Goal: Task Accomplishment & Management: Use online tool/utility

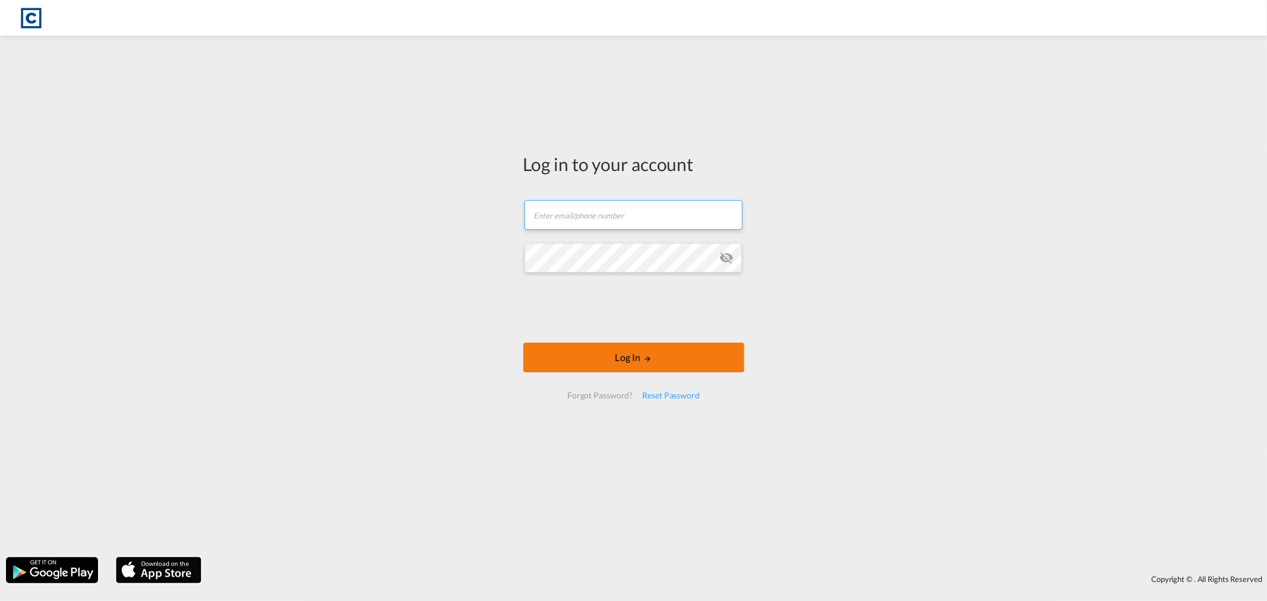
type input "[PERSON_NAME][EMAIL_ADDRESS][DOMAIN_NAME]"
click at [657, 347] on button "Log In" at bounding box center [633, 358] width 221 height 30
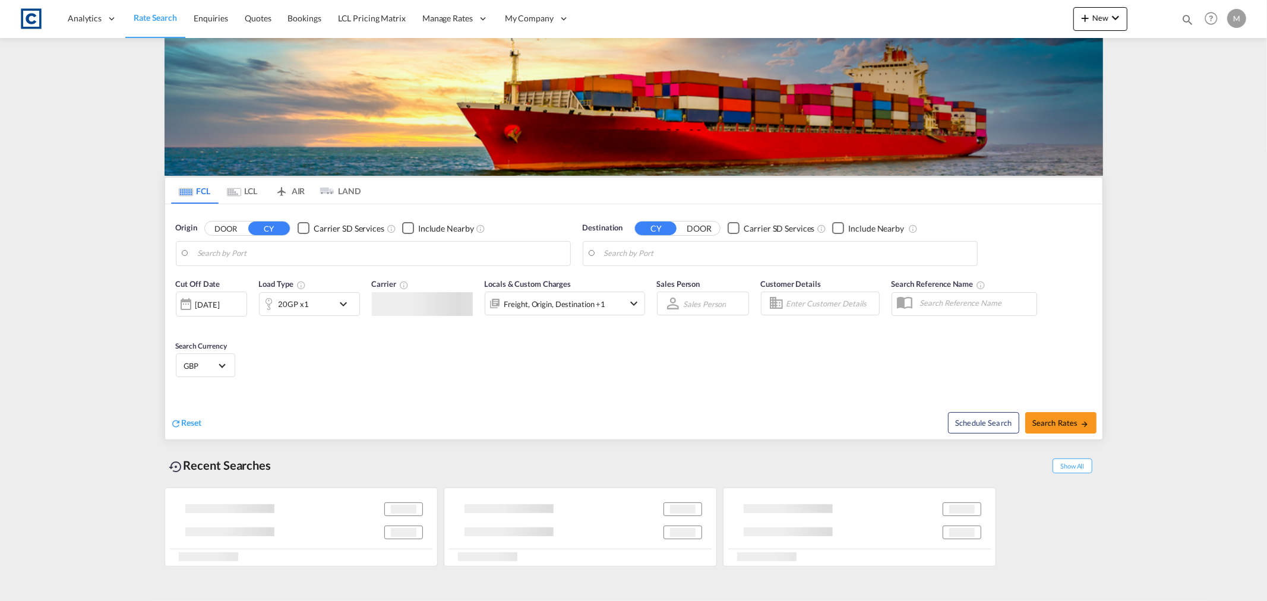
type input "GB-M22, [GEOGRAPHIC_DATA]"
type input "[GEOGRAPHIC_DATA], [GEOGRAPHIC_DATA]"
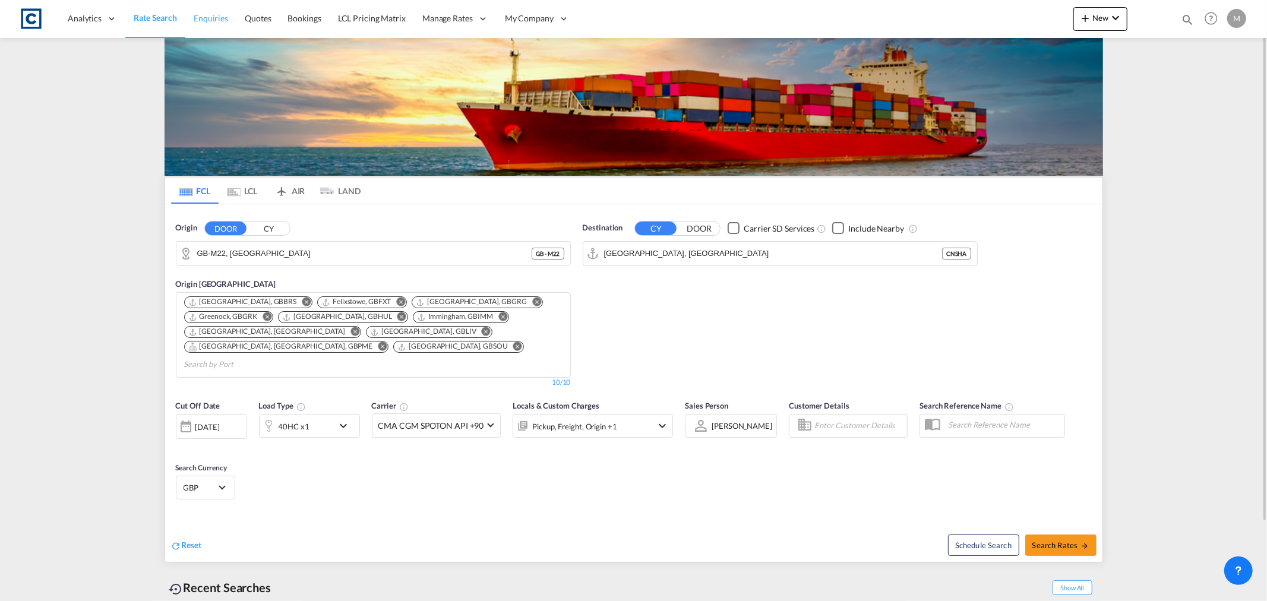
drag, startPoint x: 261, startPoint y: 40, endPoint x: 212, endPoint y: 18, distance: 54.2
click at [212, 18] on span "Enquiries" at bounding box center [211, 18] width 34 height 10
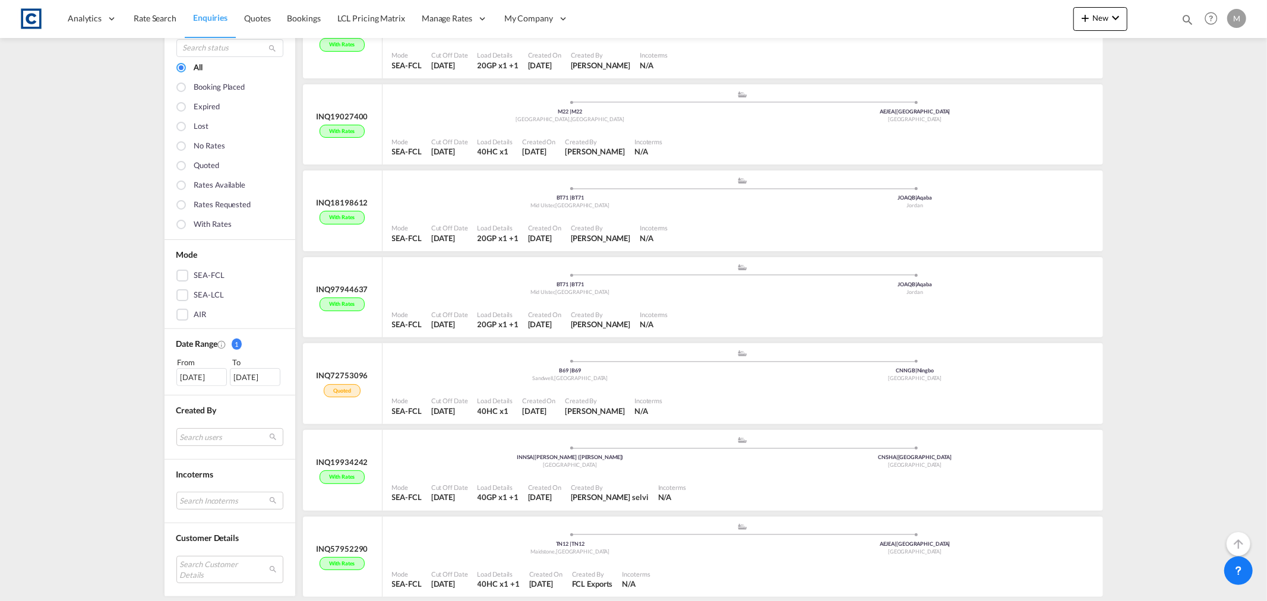
scroll to position [210, 0]
click at [214, 438] on md-select "Search users internal users internal_user [PERSON_NAME] [PERSON_NAME][EMAIL_ADD…" at bounding box center [229, 437] width 107 height 18
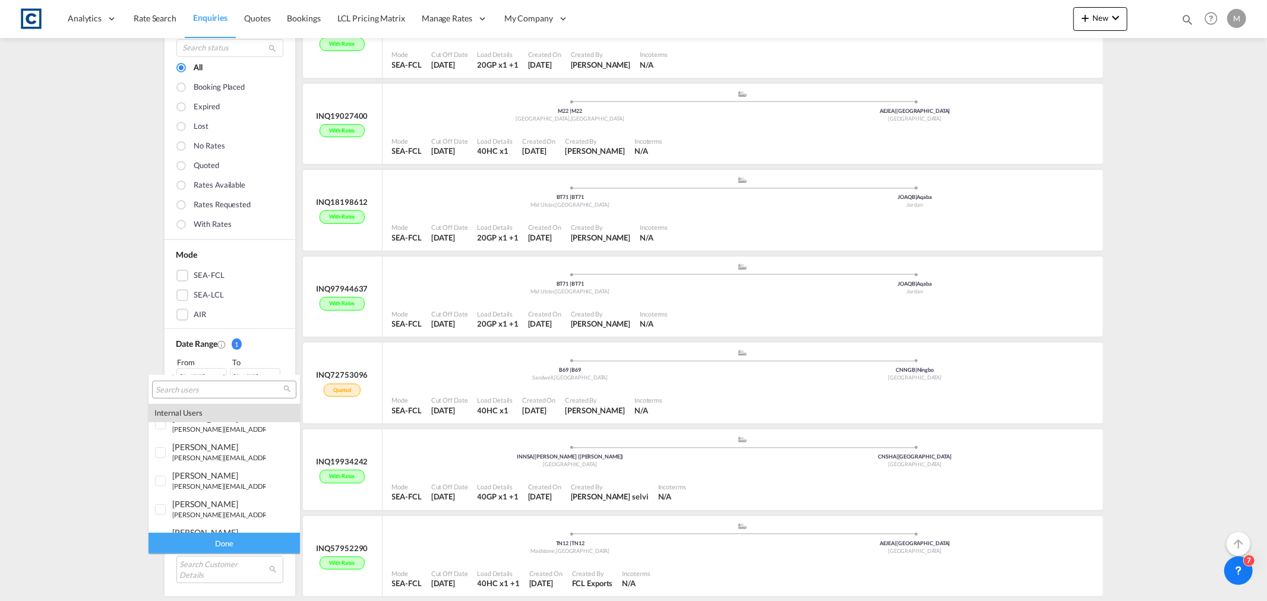
scroll to position [498, 0]
click at [160, 455] on div at bounding box center [161, 453] width 12 height 12
click at [220, 536] on div "Done" at bounding box center [223, 543] width 151 height 21
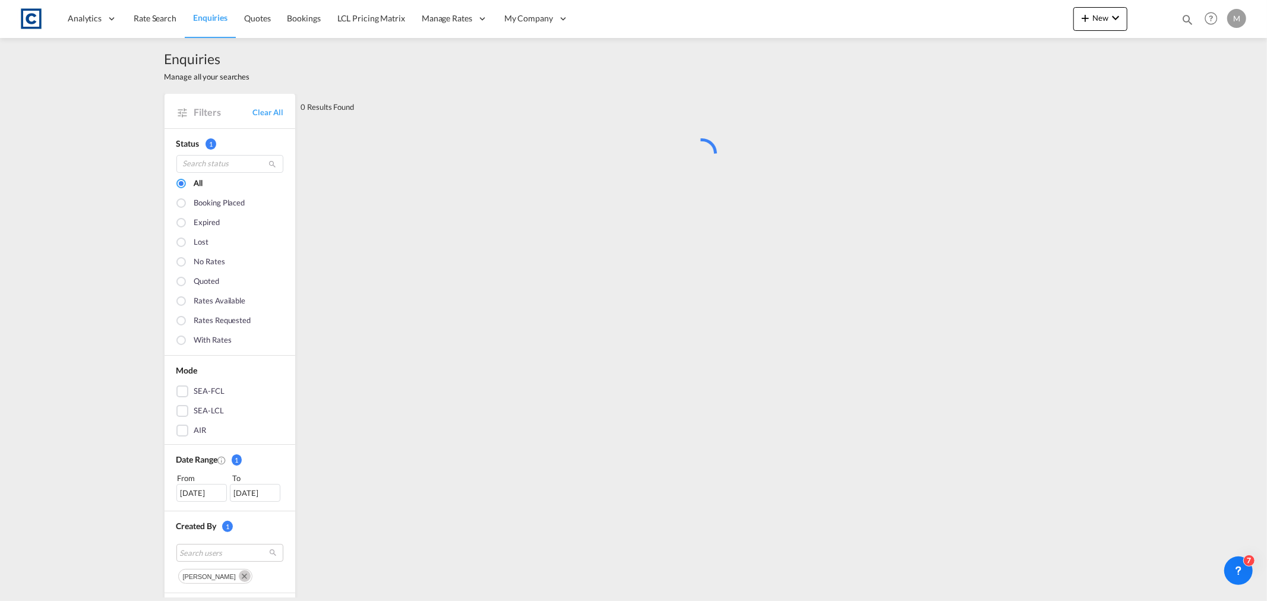
scroll to position [0, 0]
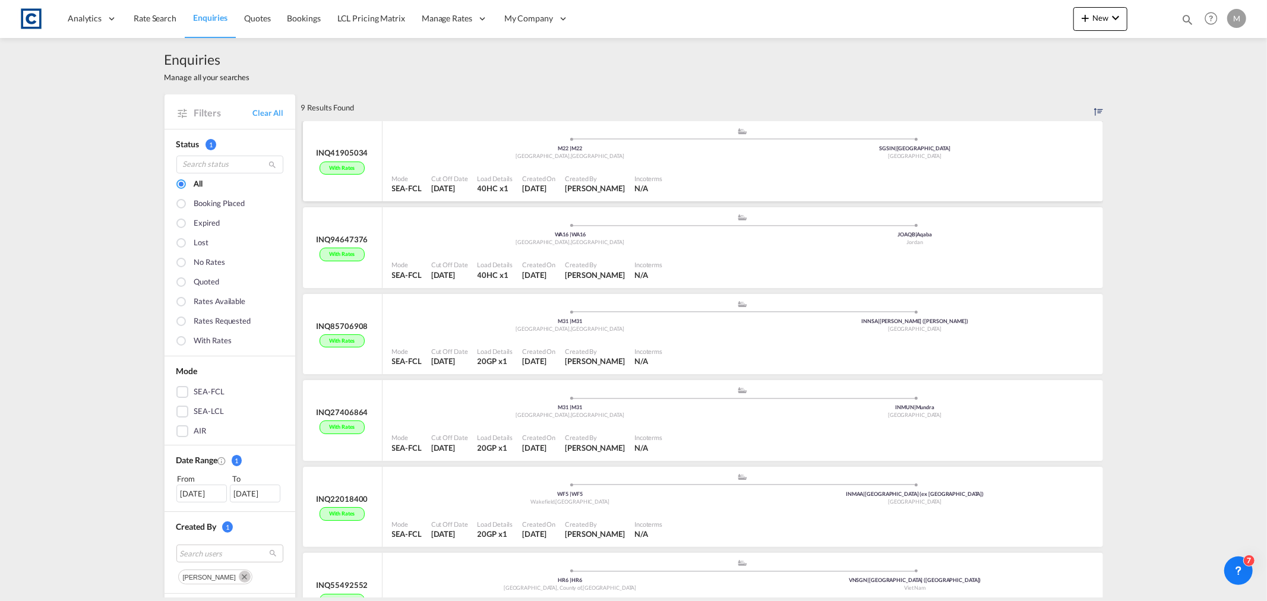
click at [753, 162] on div ".a{fill:#aaa8ad;} .a{fill:#aaa8ad;} M22 | [GEOGRAPHIC_DATA] , [GEOGRAPHIC_DATA]…" at bounding box center [742, 145] width 701 height 36
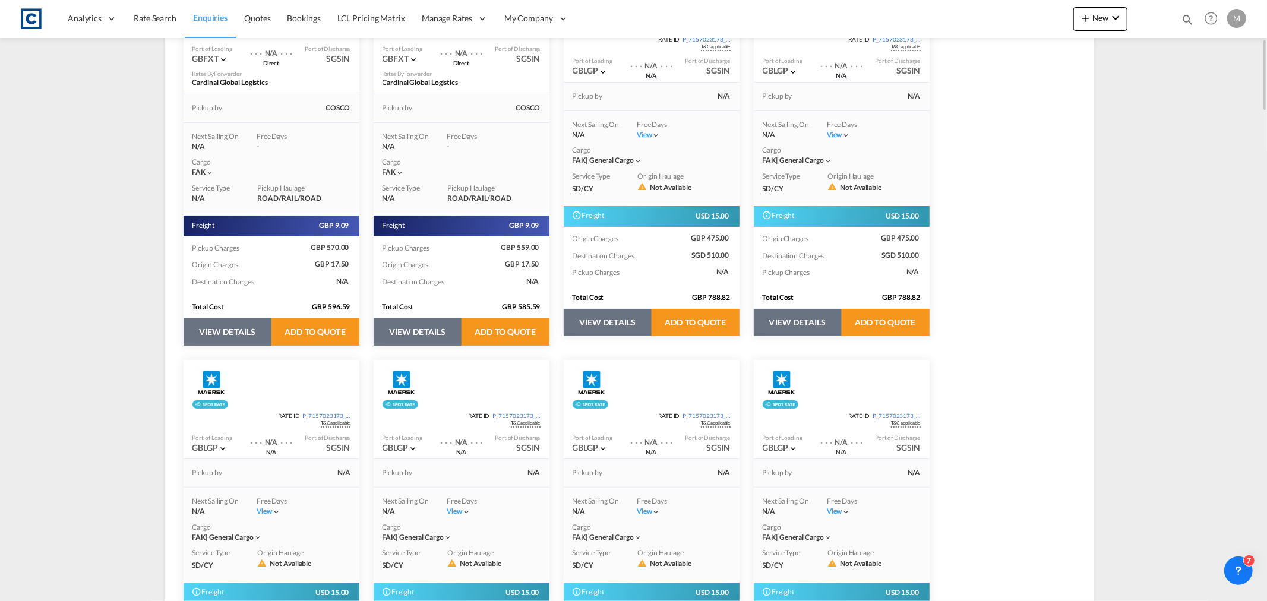
scroll to position [330, 0]
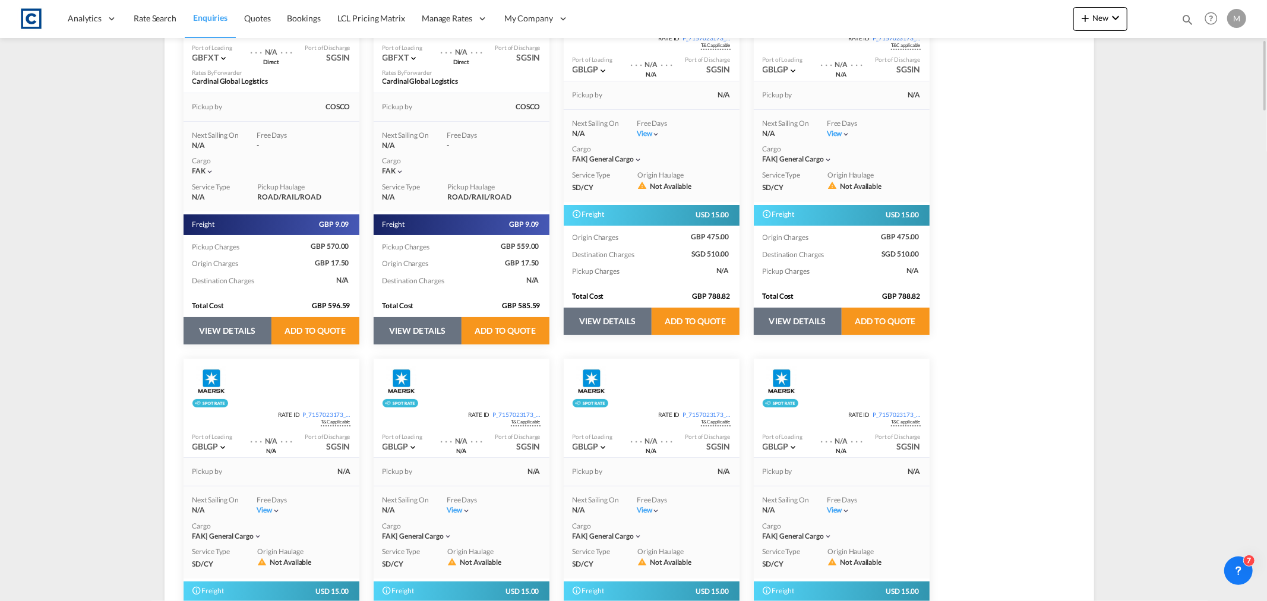
click at [616, 322] on button "VIEW DETAILS" at bounding box center [608, 321] width 88 height 27
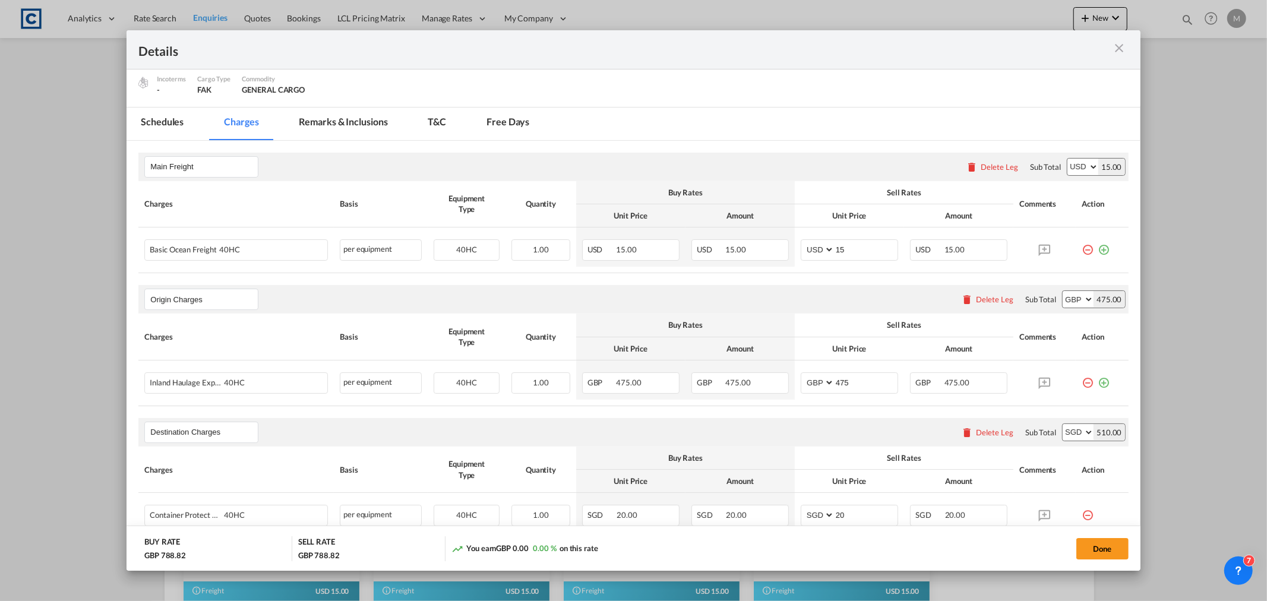
scroll to position [245, 0]
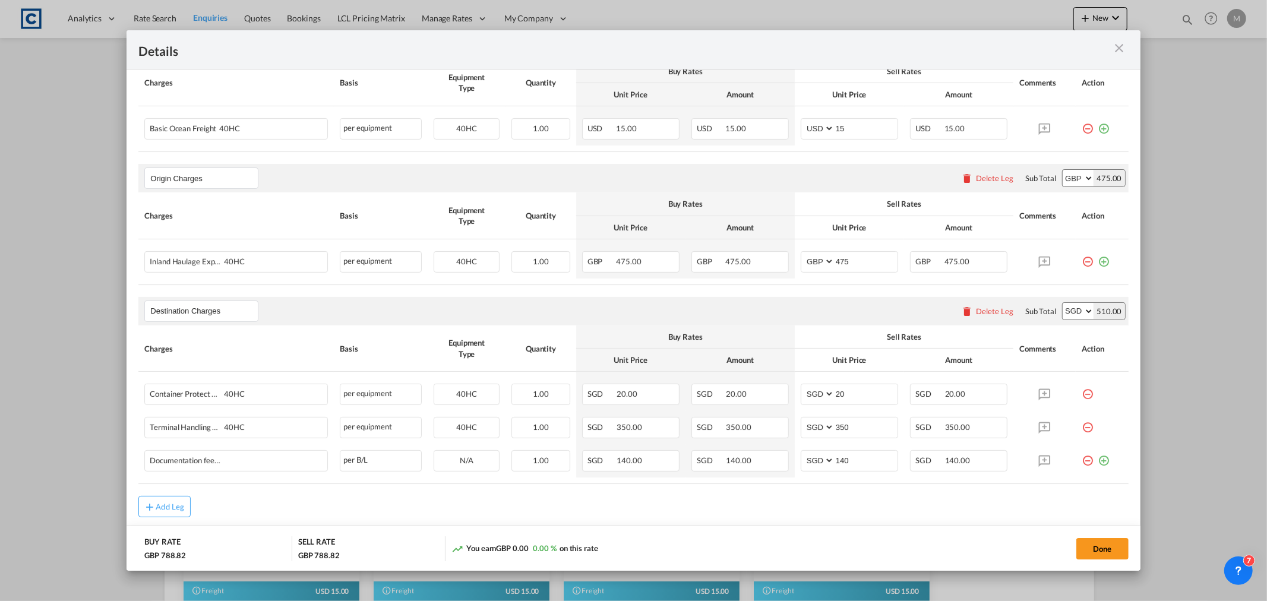
click at [1075, 311] on select "AED AFN ALL AMD ANG AOA ARS AUD AWG AZN BAM BBD BDT BGN BHD BIF BMD BND [PERSON…" at bounding box center [1078, 311] width 31 height 17
select select "string:USD"
click at [1063, 303] on select "AED AFN ALL AMD ANG AOA ARS AUD AWG AZN BAM BBD BDT BGN BHD BIF BMD BND [PERSON…" at bounding box center [1078, 311] width 31 height 17
click at [97, 215] on div "Details Port of Origin GBMNC/ [GEOGRAPHIC_DATA], MAN Port of Loading GBLGP Line…" at bounding box center [633, 300] width 1267 height 601
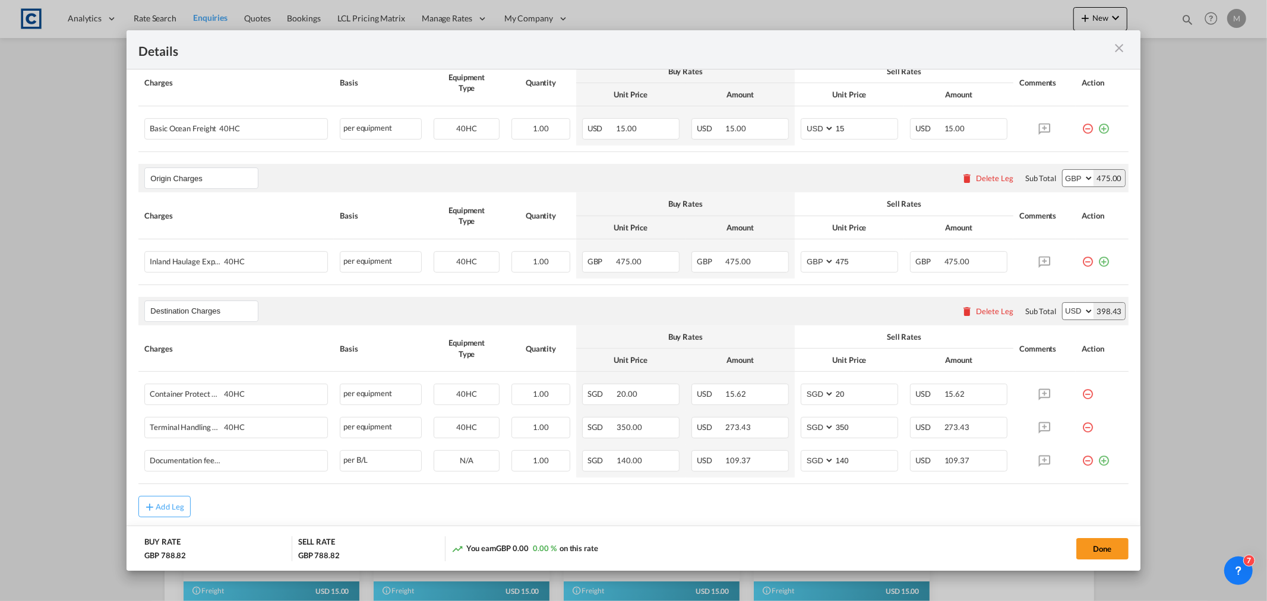
click at [1117, 46] on md-icon "icon-close m-3 fg-AAA8AD cursor" at bounding box center [1119, 48] width 14 height 14
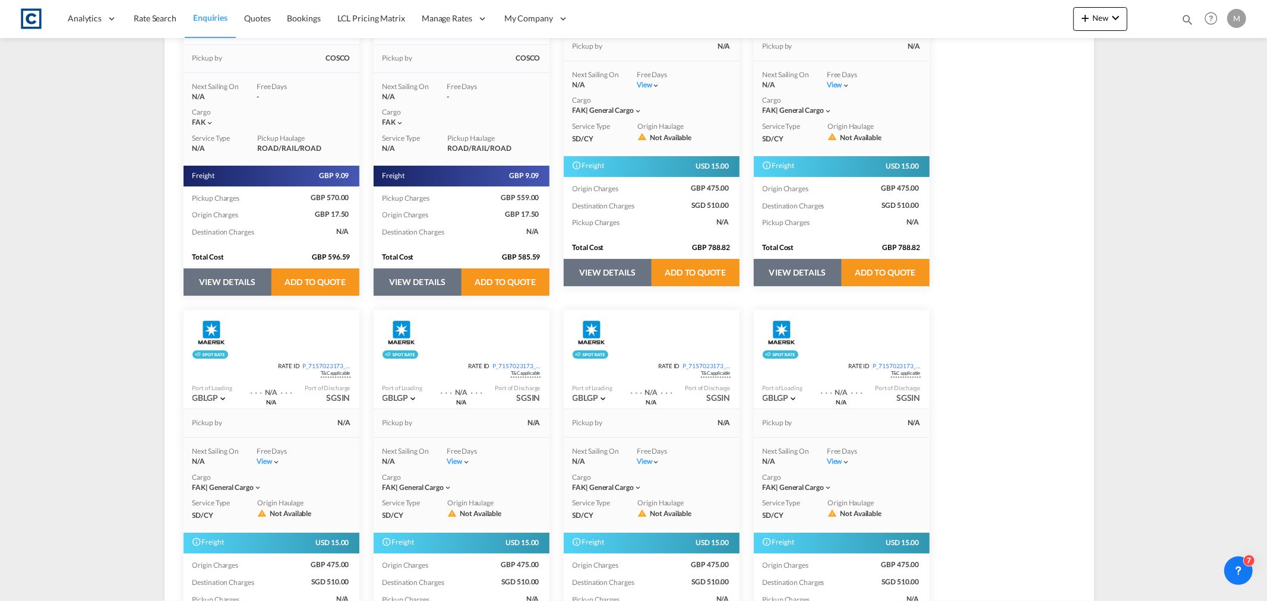
scroll to position [0, 0]
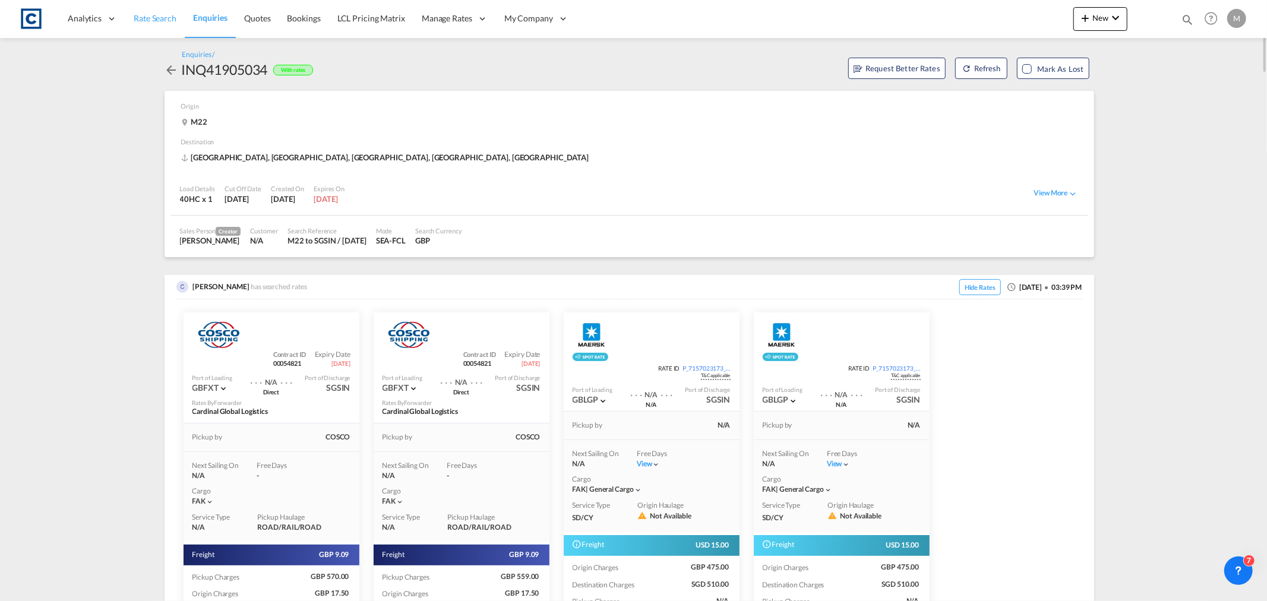
click at [150, 19] on span "Rate Search" at bounding box center [155, 18] width 43 height 10
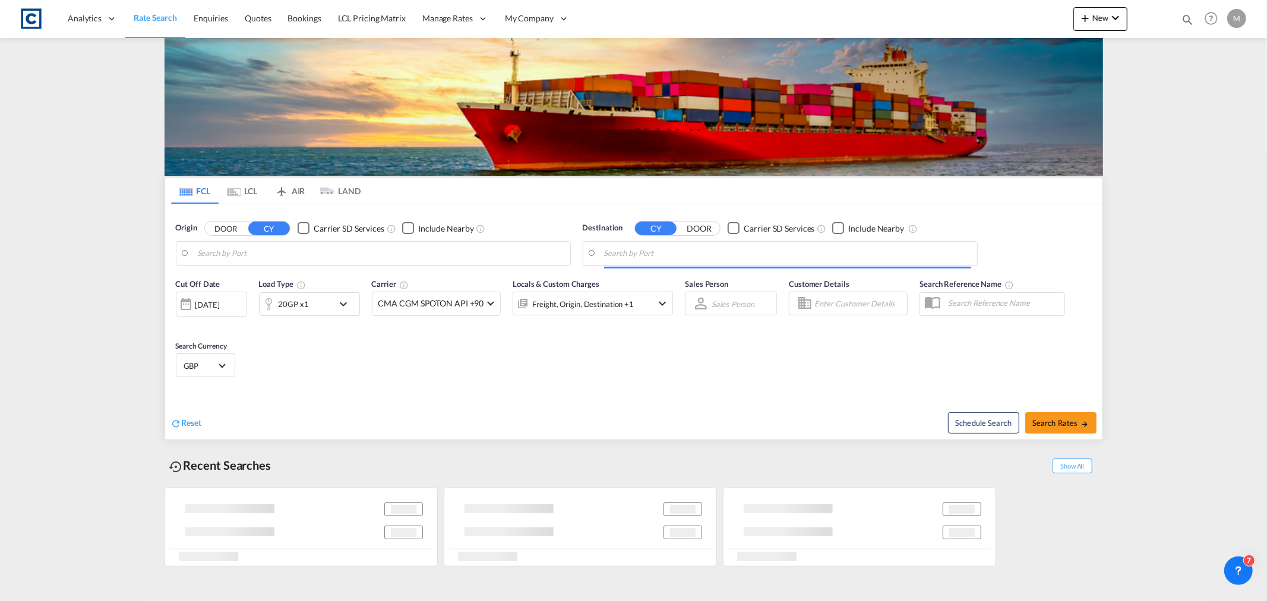
type input "GB-M22, [GEOGRAPHIC_DATA]"
type input "[GEOGRAPHIC_DATA], [GEOGRAPHIC_DATA]"
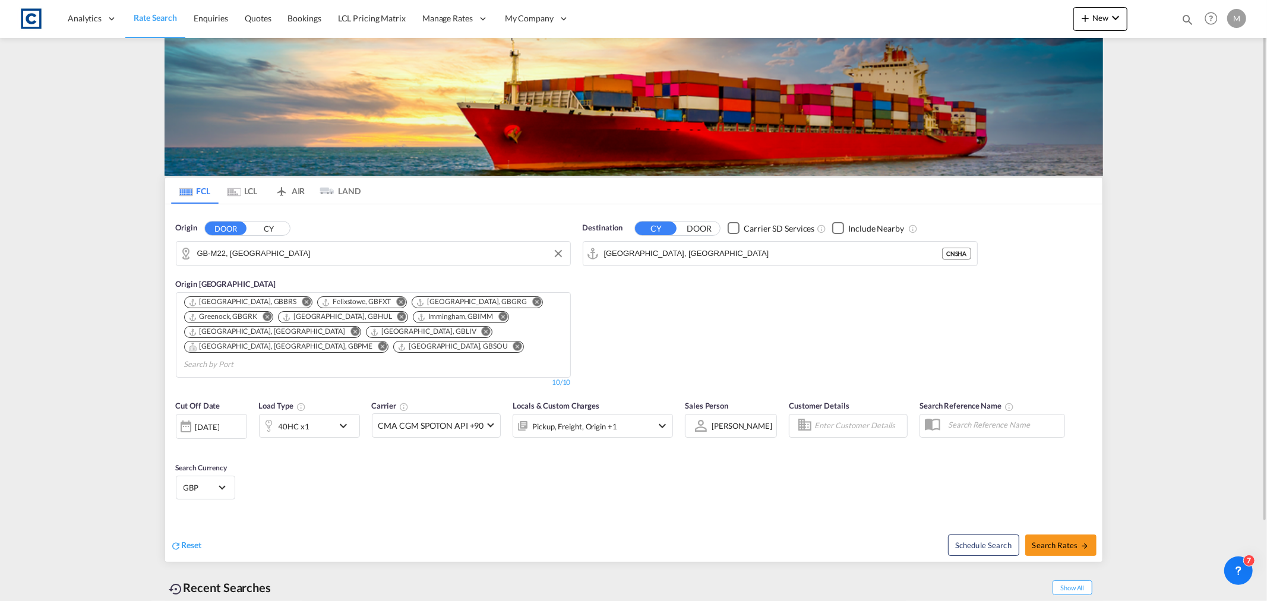
click at [313, 248] on input "GB-M22, [GEOGRAPHIC_DATA]" at bounding box center [380, 254] width 367 height 18
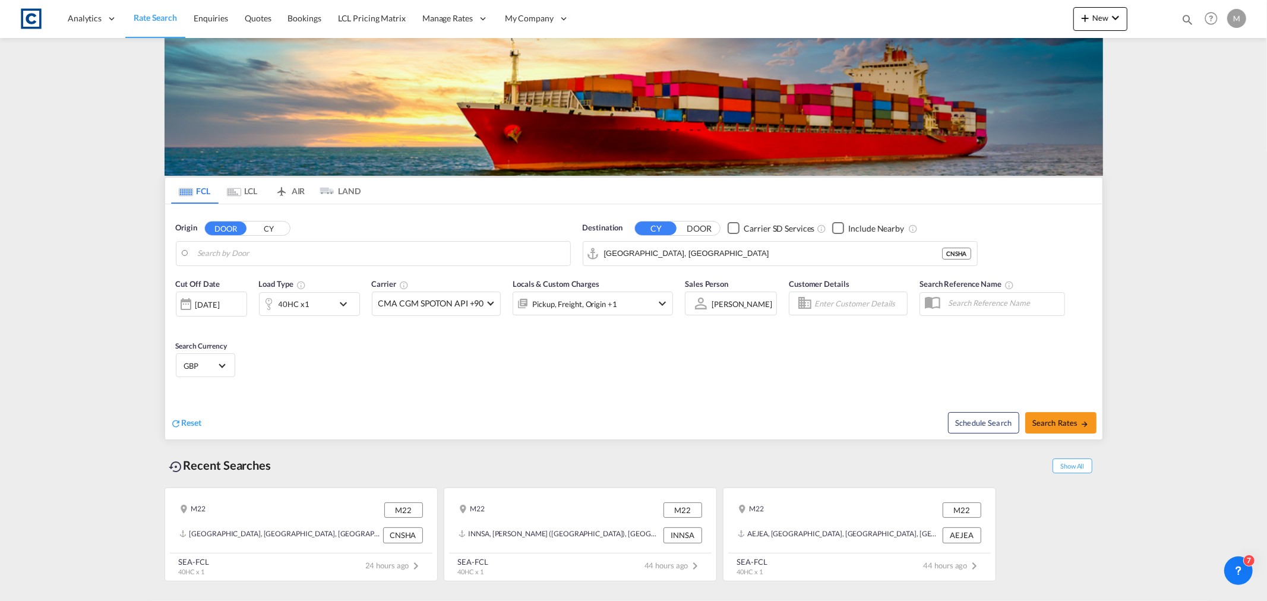
click at [343, 254] on body "Analytics Reports Dashboard Rate Search Enquiries Quotes Bookings" at bounding box center [633, 300] width 1267 height 601
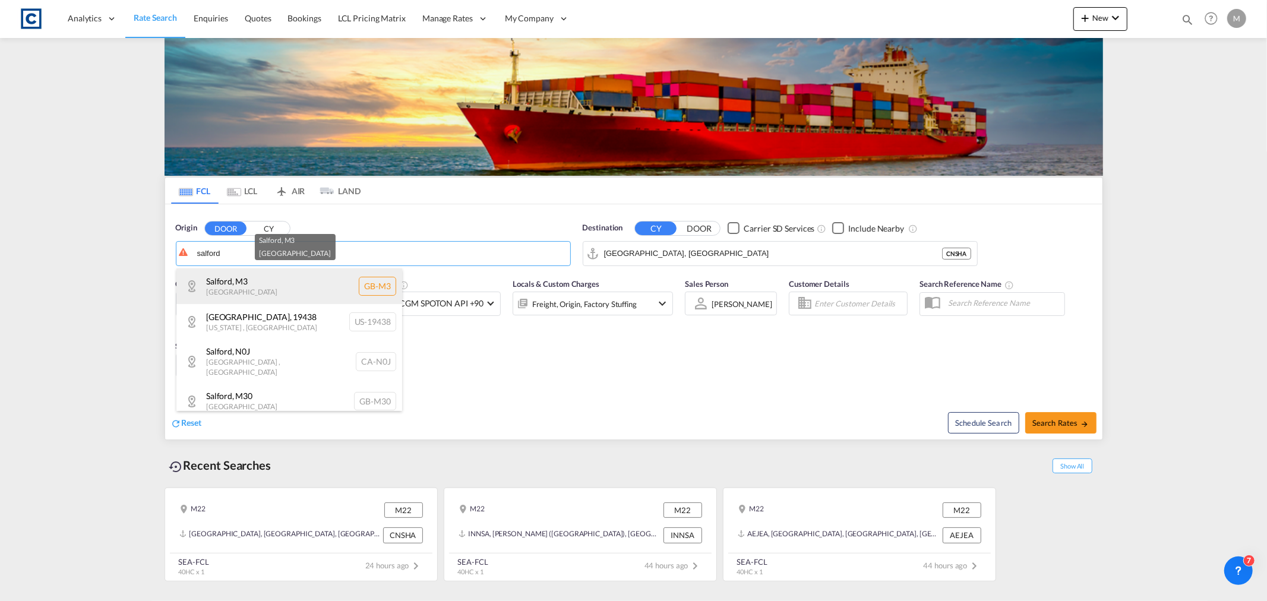
click at [266, 279] on div "[GEOGRAPHIC_DATA] , M3 [GEOGRAPHIC_DATA] [GEOGRAPHIC_DATA]-M3" at bounding box center [289, 286] width 226 height 36
type input "GB-M3, [GEOGRAPHIC_DATA]"
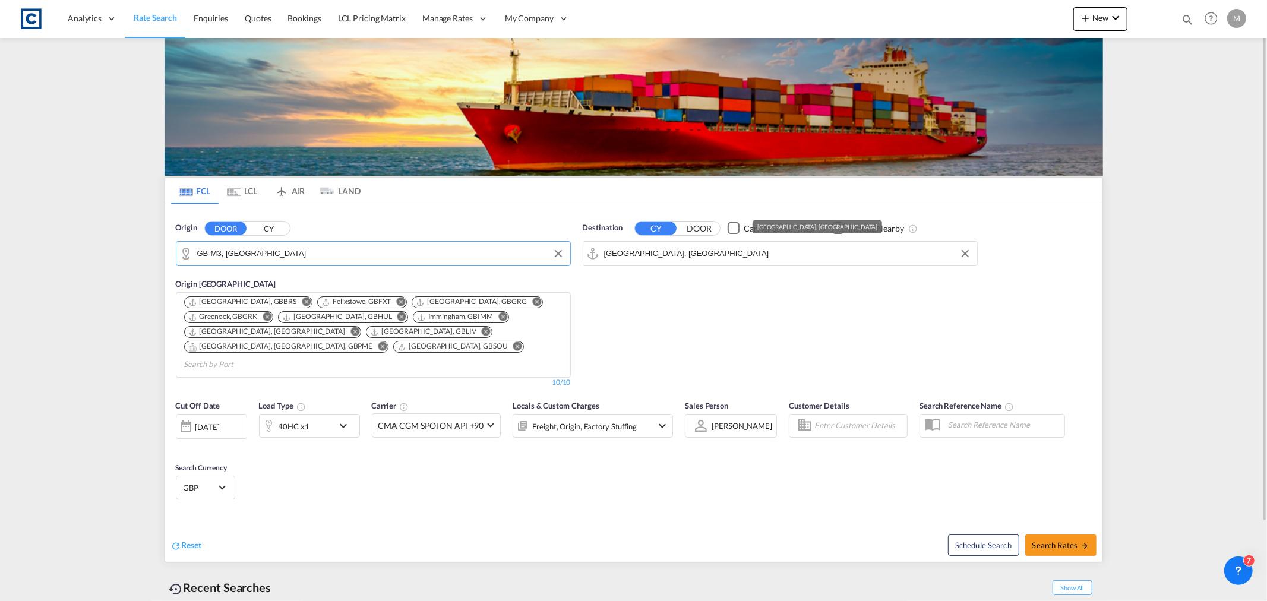
click at [741, 248] on input "[GEOGRAPHIC_DATA], [GEOGRAPHIC_DATA]" at bounding box center [787, 254] width 367 height 18
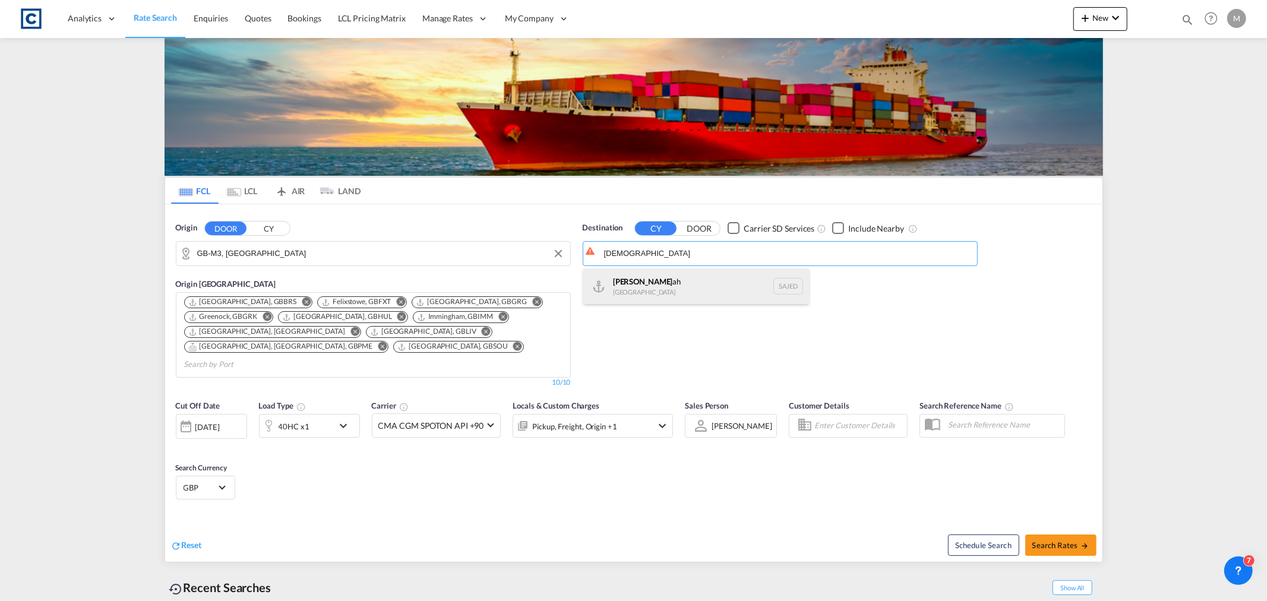
click at [658, 291] on div "[DEMOGRAPHIC_DATA] ah [GEOGRAPHIC_DATA] SAJED" at bounding box center [696, 286] width 226 height 36
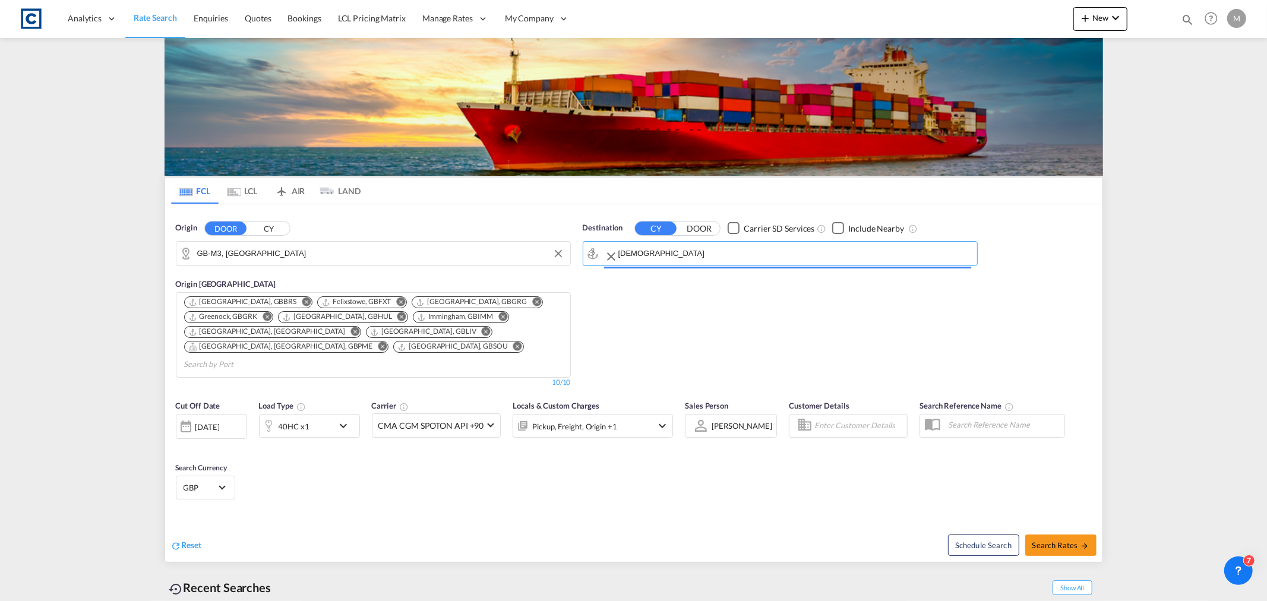
type input "Jeddah, SAJED"
click at [1067, 540] on span "Search Rates" at bounding box center [1060, 545] width 57 height 10
type input "M3 to SAJED / [DATE]"
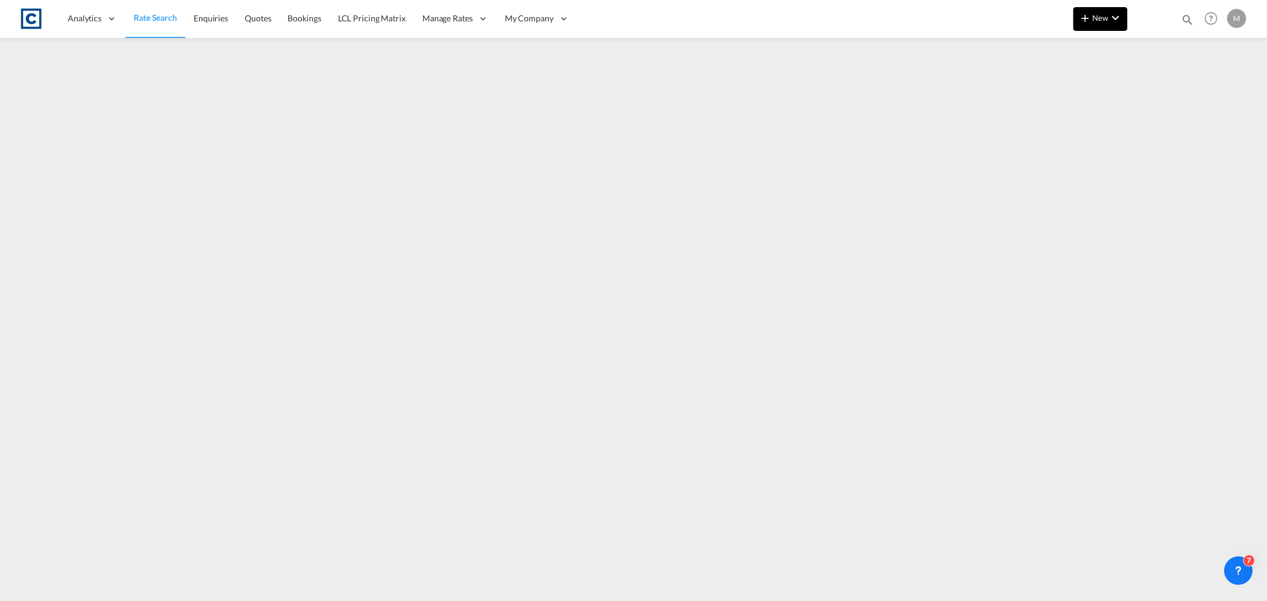
click at [1120, 20] on md-icon "icon-chevron-down" at bounding box center [1115, 18] width 14 height 14
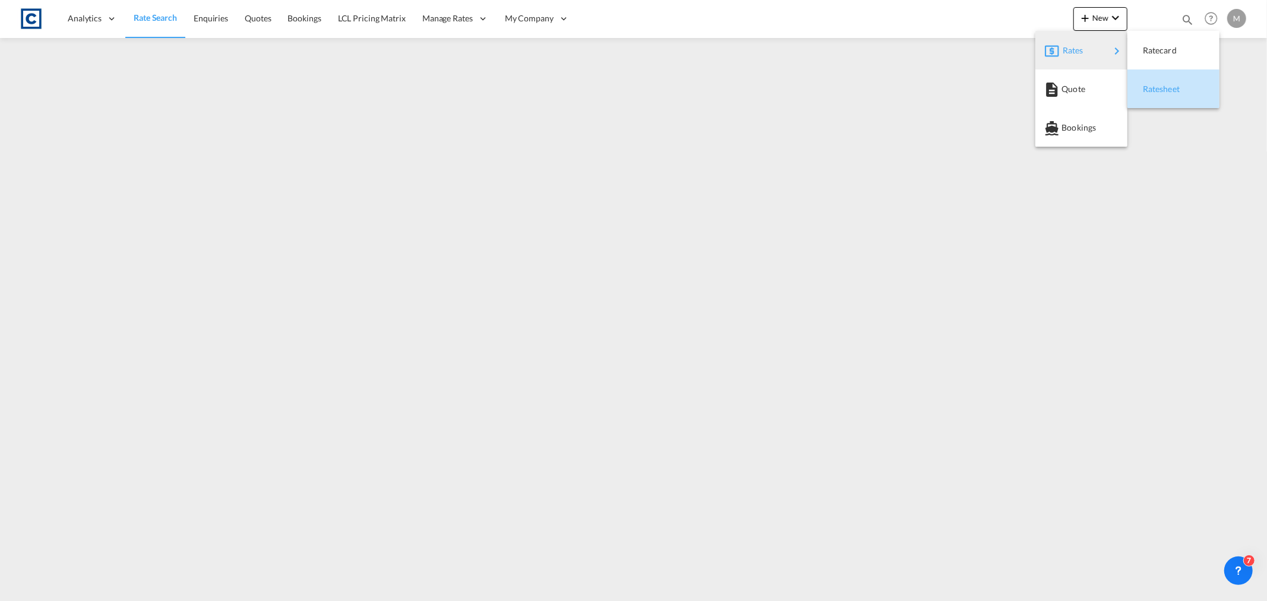
click at [1168, 94] on div "Ratesheet" at bounding box center [1165, 89] width 44 height 30
